Goal: Find specific page/section: Find specific page/section

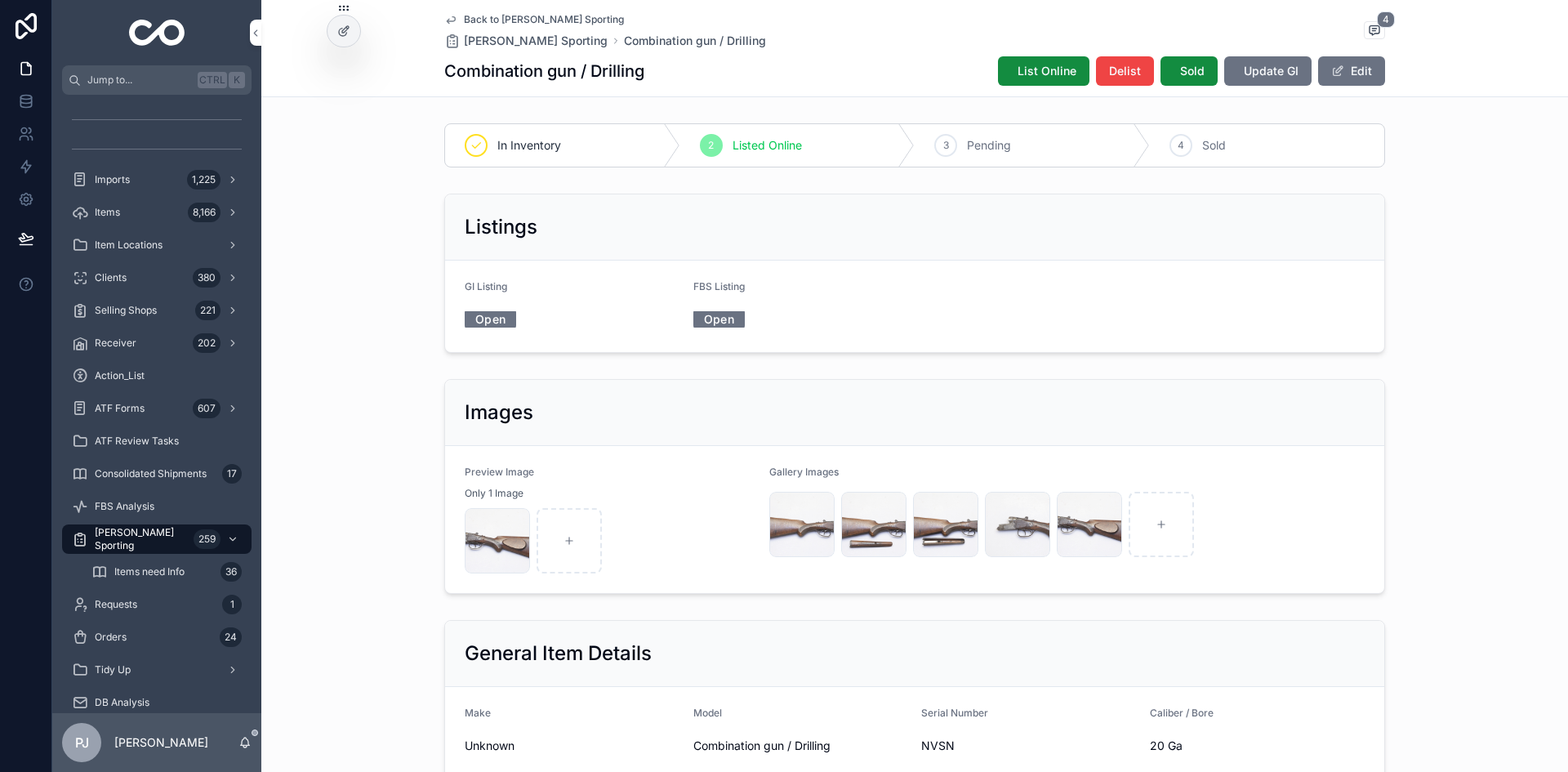
scroll to position [712, 0]
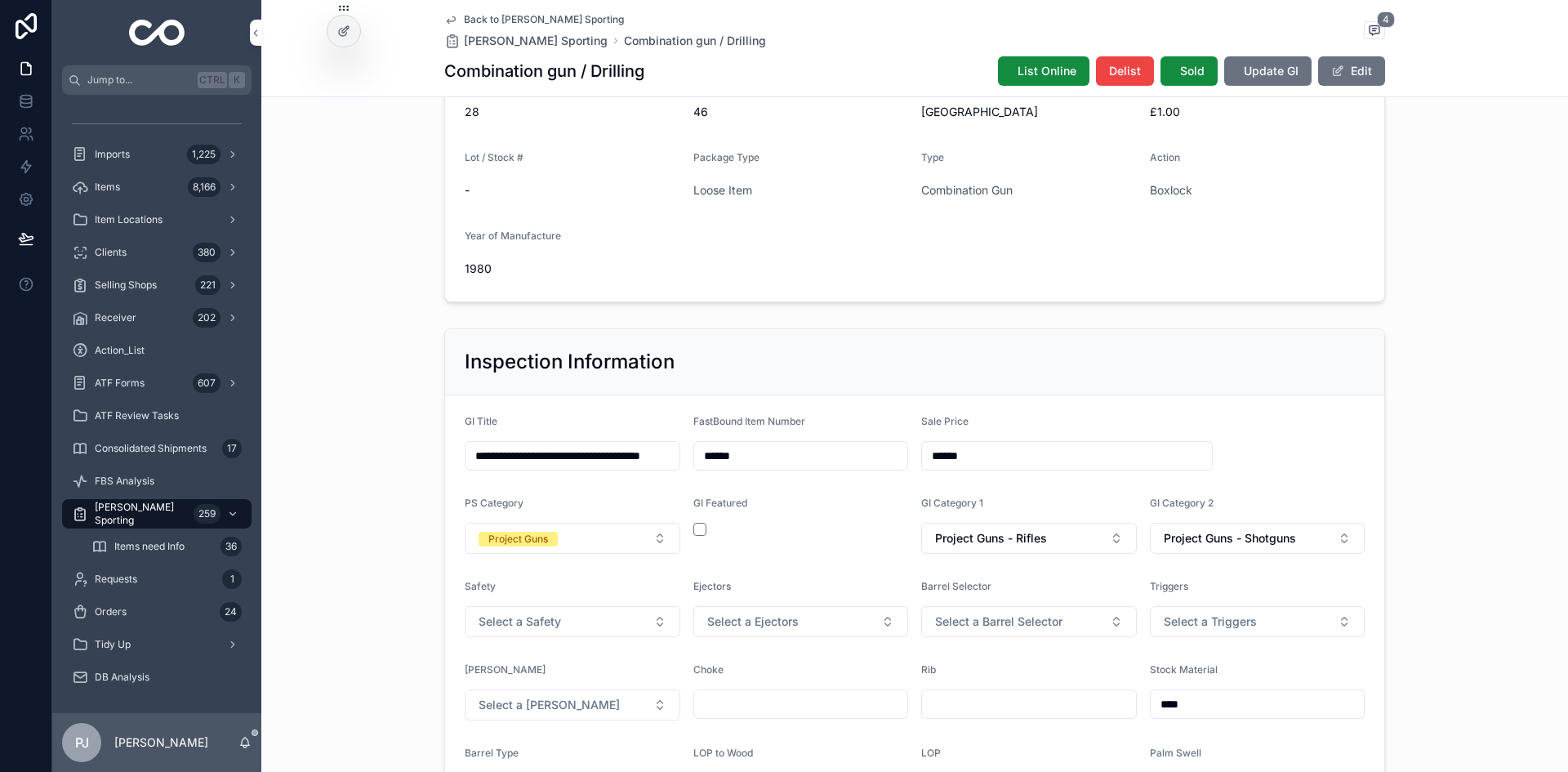
click at [147, 252] on div "Clients 380" at bounding box center [157, 252] width 170 height 26
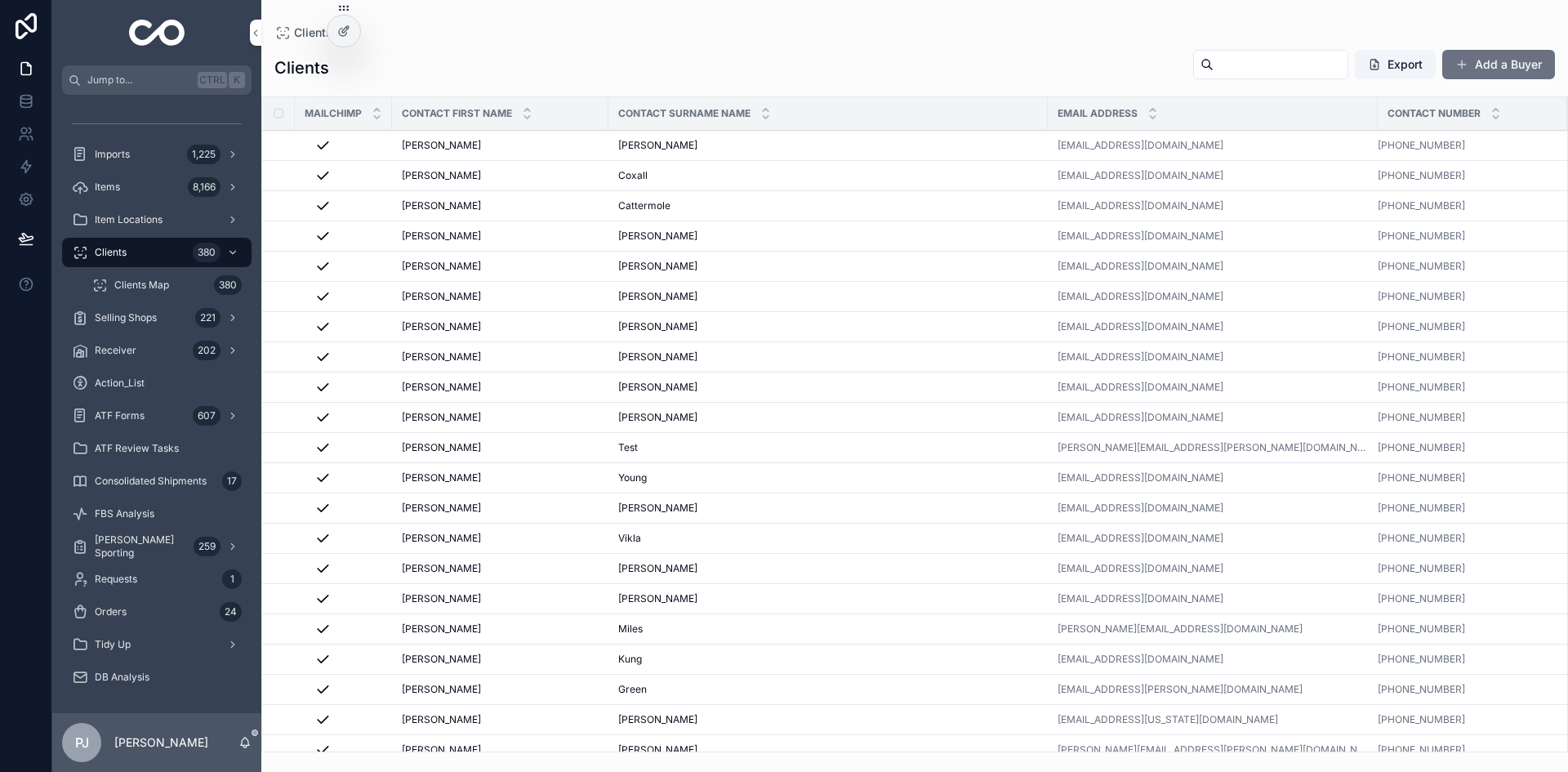
click at [1247, 68] on input "scrollable content" at bounding box center [1280, 64] width 134 height 23
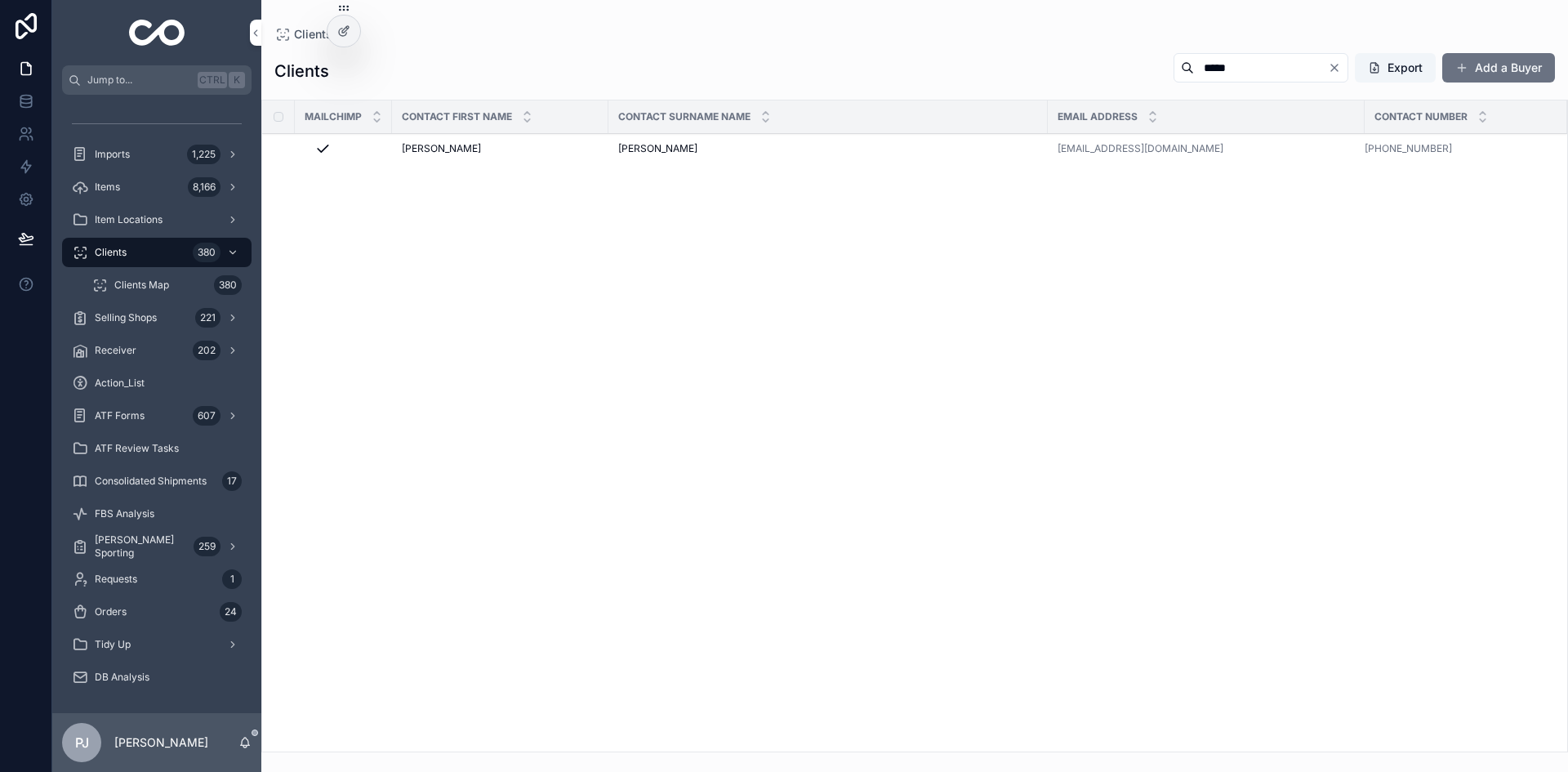
type input "*****"
